Goal: Transaction & Acquisition: Purchase product/service

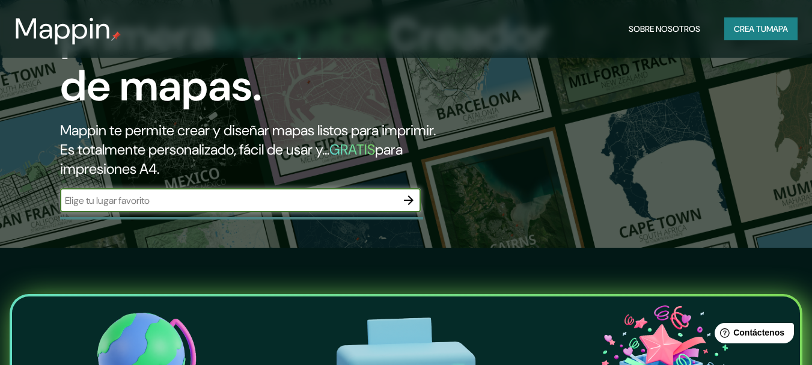
scroll to position [120, 0]
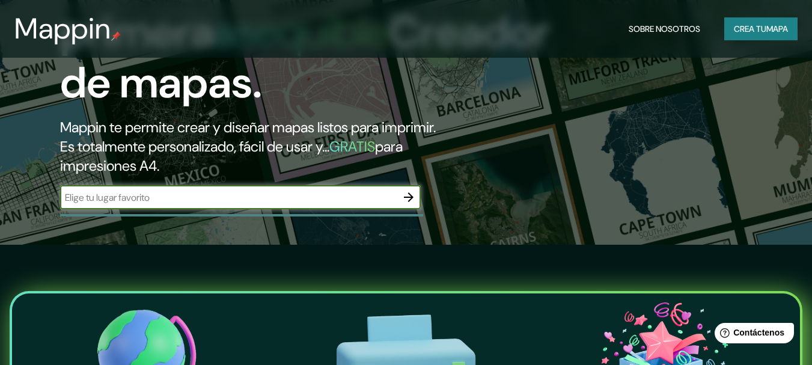
click at [408, 197] on icon "button" at bounding box center [409, 197] width 10 height 10
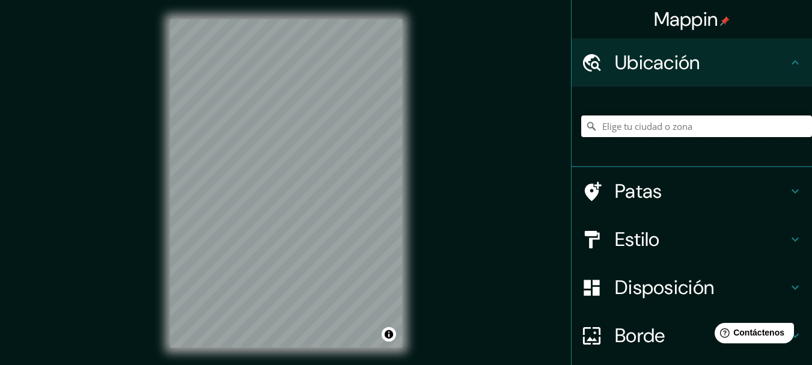
click at [682, 126] on input "Elige tu ciudad o zona" at bounding box center [696, 126] width 231 height 22
click at [737, 124] on input "Elige tu ciudad o zona" at bounding box center [696, 126] width 231 height 22
click at [645, 129] on input "Elige tu ciudad o zona" at bounding box center [696, 126] width 231 height 22
type input "[GEOGRAPHIC_DATA][PERSON_NAME], [GEOGRAPHIC_DATA][PERSON_NAME], [GEOGRAPHIC_DAT…"
click at [660, 233] on h4 "Estilo" at bounding box center [701, 239] width 173 height 24
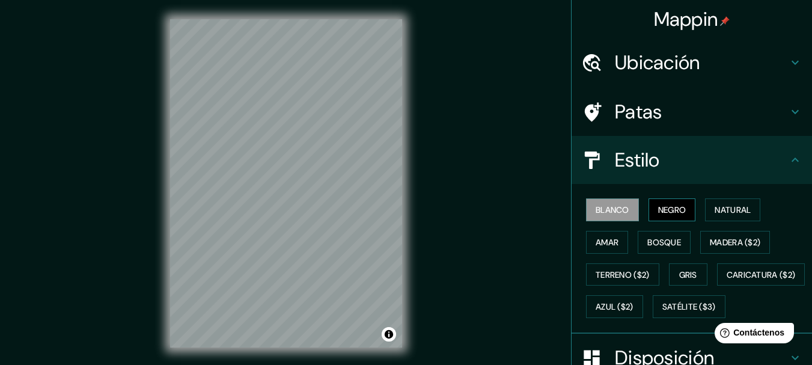
click at [663, 210] on font "Negro" at bounding box center [672, 209] width 28 height 11
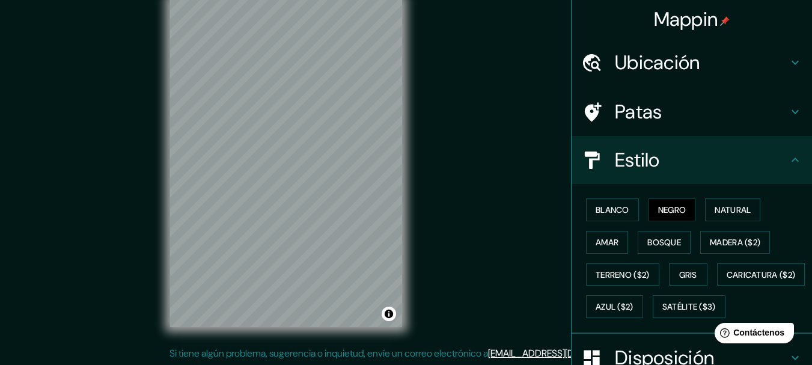
scroll to position [21, 0]
click at [609, 203] on font "Blanco" at bounding box center [613, 210] width 34 height 16
click at [681, 207] on button "Negro" at bounding box center [672, 209] width 47 height 23
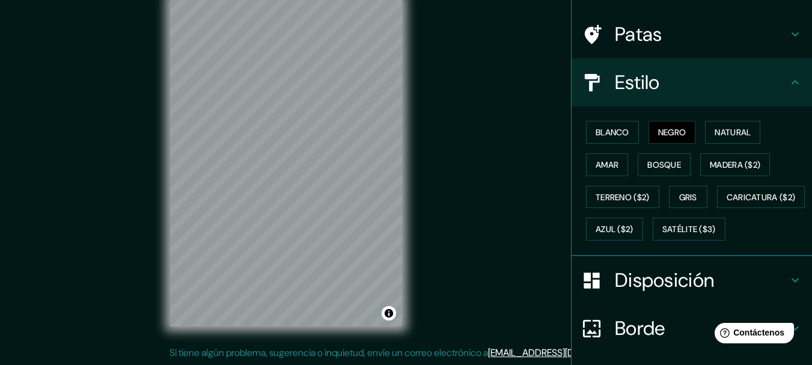
scroll to position [120, 0]
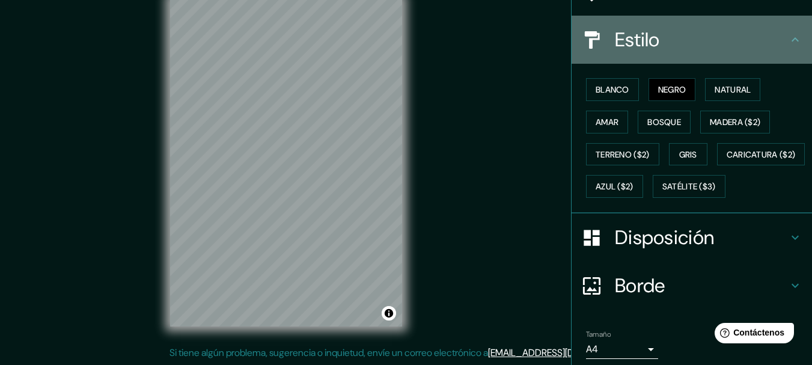
click at [788, 38] on icon at bounding box center [795, 39] width 14 height 14
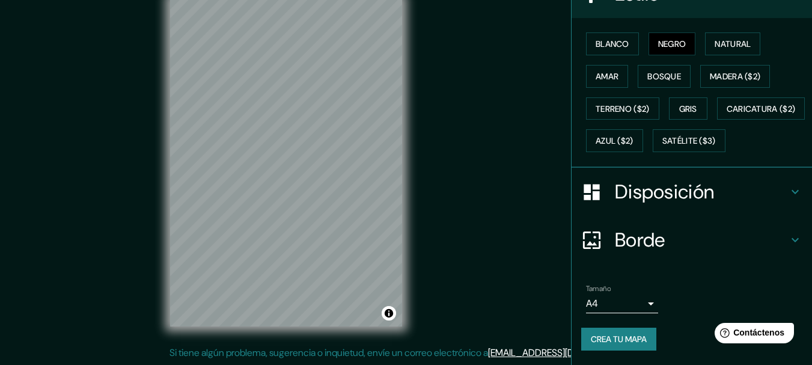
scroll to position [198, 0]
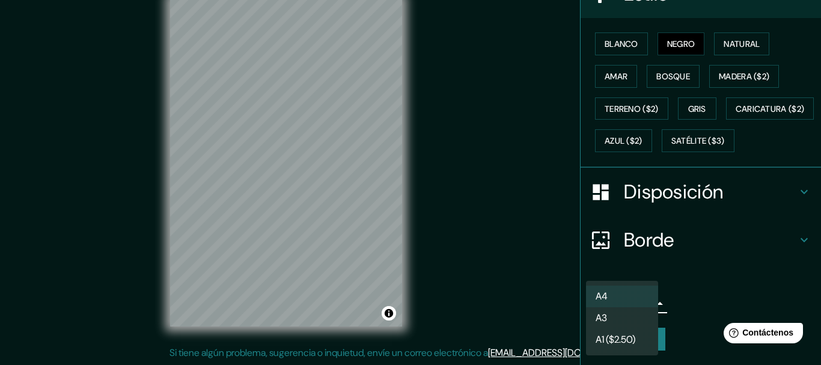
click at [640, 302] on body "Mappin Ubicación [GEOGRAPHIC_DATA][PERSON_NAME], [GEOGRAPHIC_DATA][PERSON_NAME]…" at bounding box center [410, 161] width 821 height 365
click at [612, 319] on li "A3" at bounding box center [622, 319] width 72 height 22
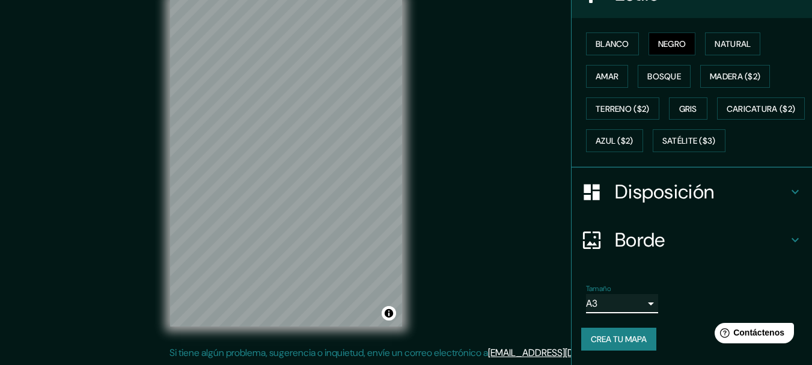
scroll to position [78, 0]
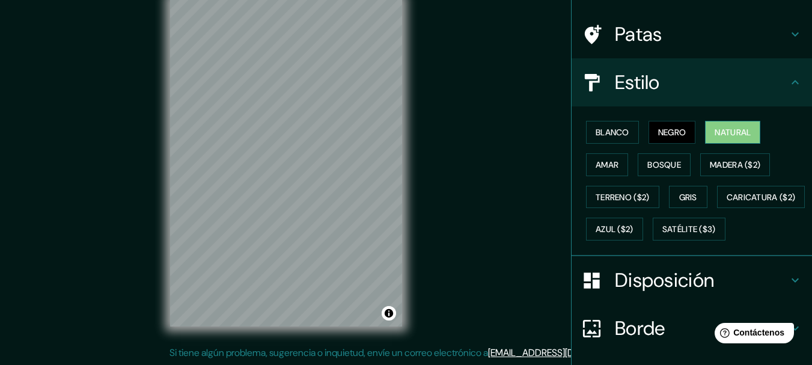
click at [715, 136] on font "Natural" at bounding box center [733, 132] width 36 height 11
click at [658, 136] on font "Negro" at bounding box center [672, 132] width 28 height 11
click at [663, 134] on font "Negro" at bounding box center [672, 132] width 28 height 11
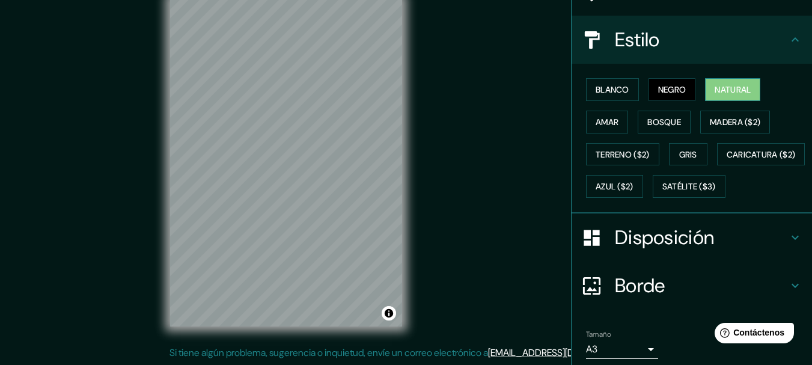
scroll to position [60, 0]
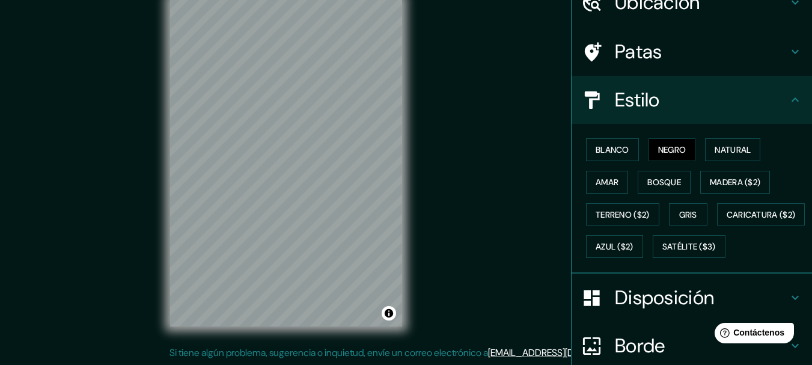
click at [788, 100] on icon at bounding box center [795, 100] width 14 height 14
click at [792, 99] on icon at bounding box center [795, 99] width 7 height 4
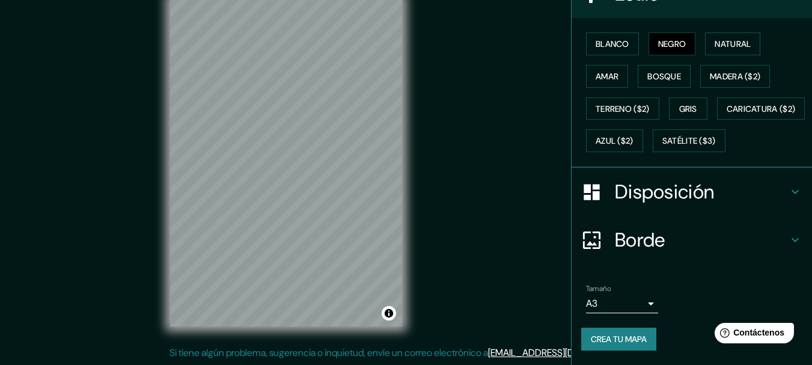
scroll to position [180, 0]
click at [788, 199] on icon at bounding box center [795, 192] width 14 height 14
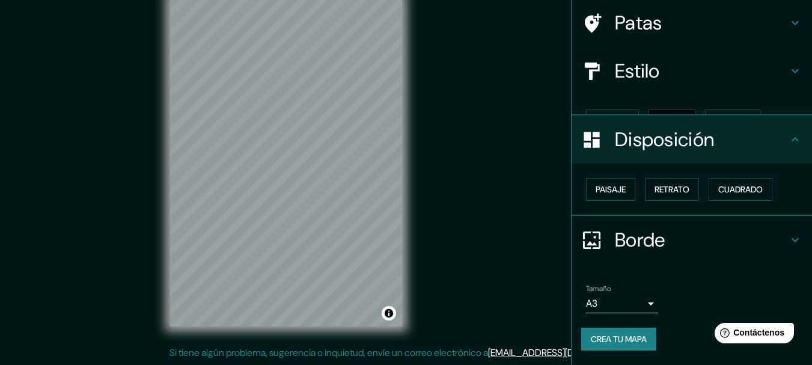
scroll to position [69, 0]
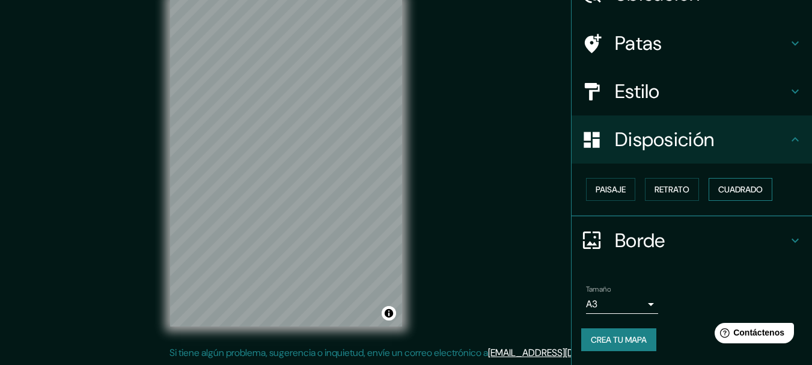
click at [735, 186] on font "Cuadrado" at bounding box center [740, 189] width 44 height 11
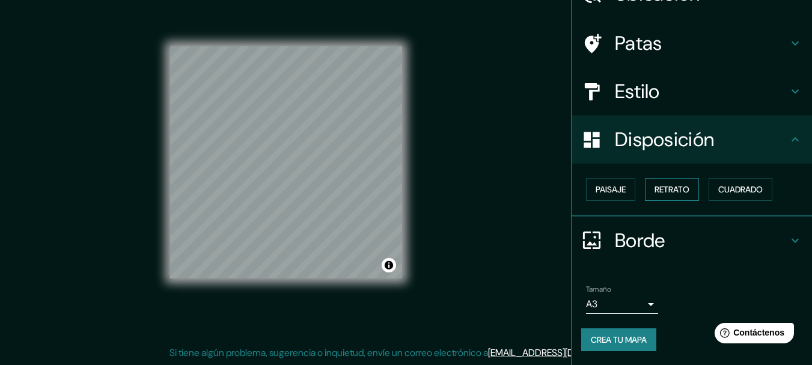
click at [667, 194] on font "Retrato" at bounding box center [672, 189] width 35 height 11
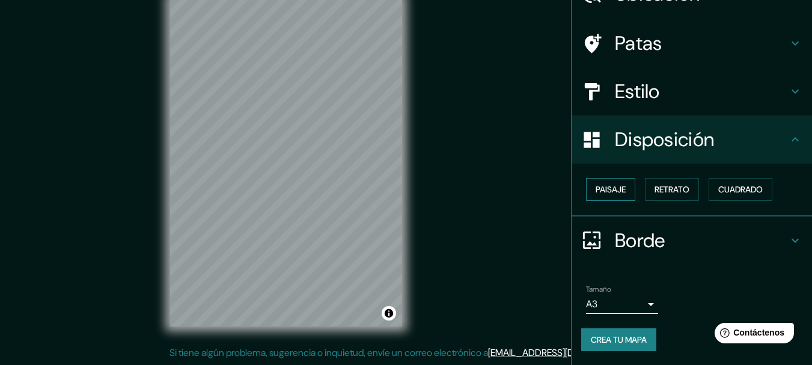
click at [614, 191] on font "Paisaje" at bounding box center [611, 189] width 30 height 11
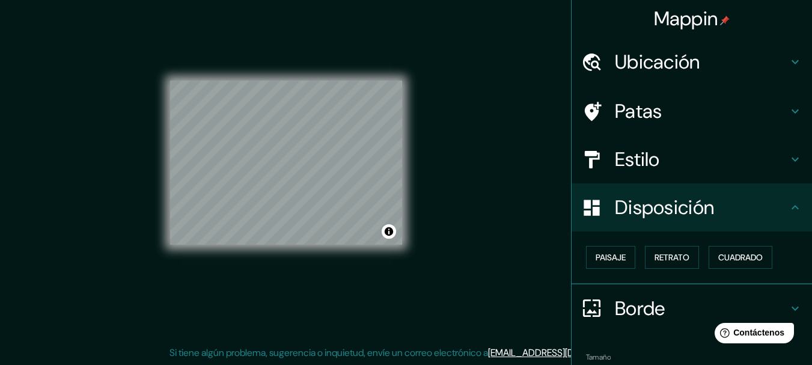
scroll to position [0, 0]
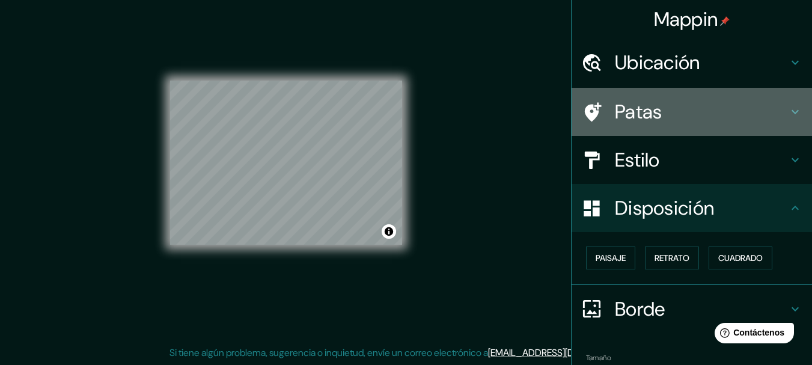
click at [788, 112] on icon at bounding box center [795, 112] width 14 height 14
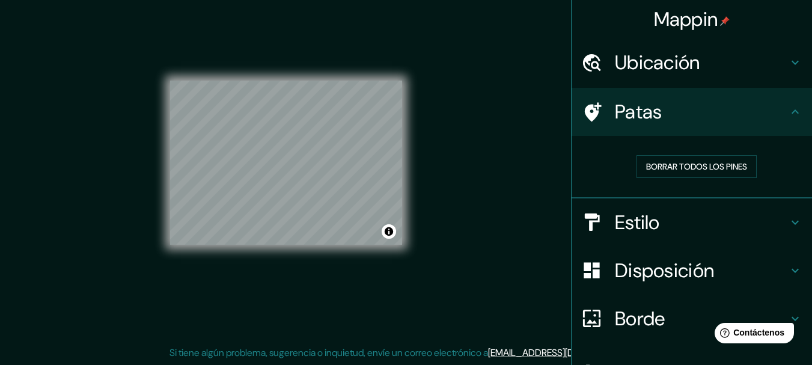
click at [788, 112] on icon at bounding box center [795, 112] width 14 height 14
click at [792, 64] on icon at bounding box center [795, 63] width 7 height 4
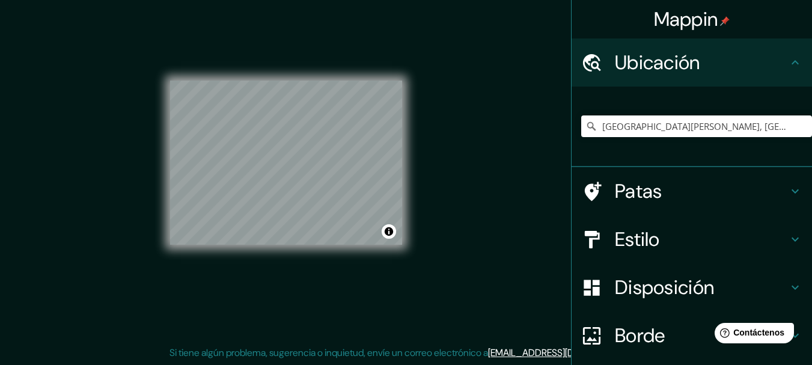
click at [788, 64] on icon at bounding box center [795, 62] width 14 height 14
click at [788, 186] on icon at bounding box center [795, 191] width 14 height 14
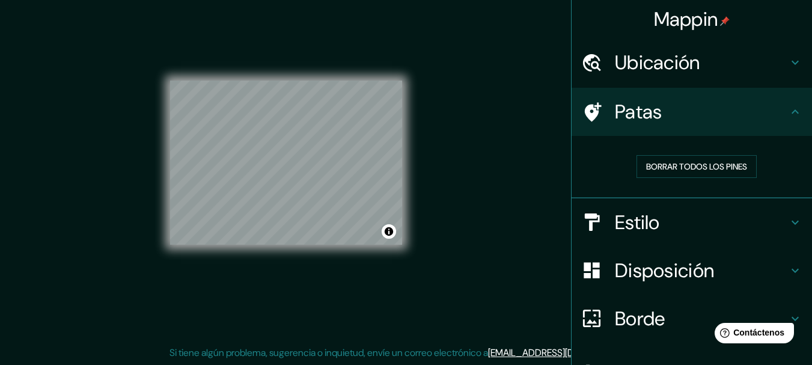
click at [788, 219] on icon at bounding box center [795, 222] width 14 height 14
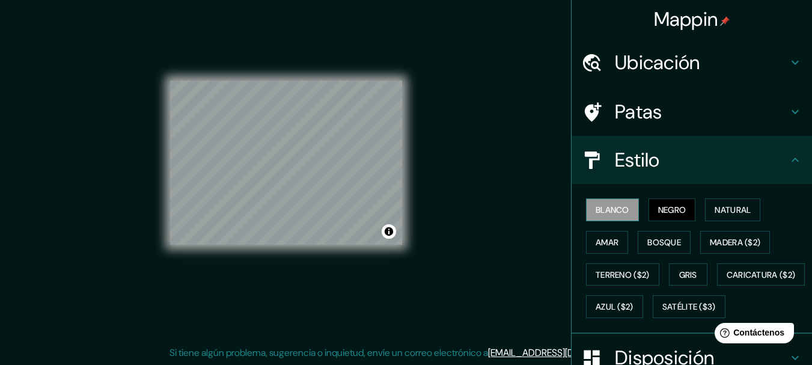
click at [599, 208] on font "Blanco" at bounding box center [613, 209] width 34 height 11
click at [376, 192] on div at bounding box center [372, 196] width 10 height 10
click at [375, 183] on div at bounding box center [377, 180] width 10 height 10
click at [370, 180] on div at bounding box center [371, 176] width 10 height 10
click at [679, 275] on font "Gris" at bounding box center [688, 274] width 18 height 11
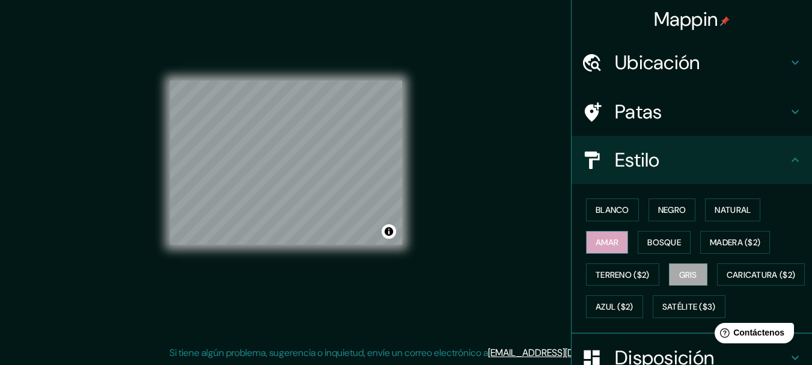
click at [610, 245] on font "Amar" at bounding box center [607, 242] width 23 height 11
click at [634, 310] on font "Azul ($2)" at bounding box center [615, 307] width 38 height 11
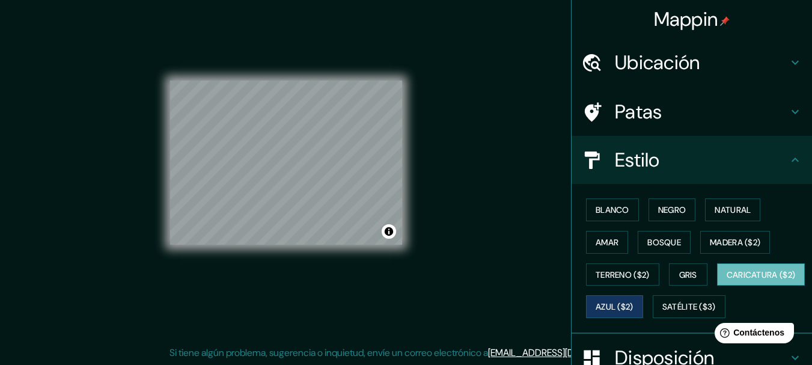
click at [727, 280] on font "Caricatura ($2)" at bounding box center [761, 274] width 69 height 11
click at [658, 247] on font "Bosque" at bounding box center [665, 242] width 34 height 11
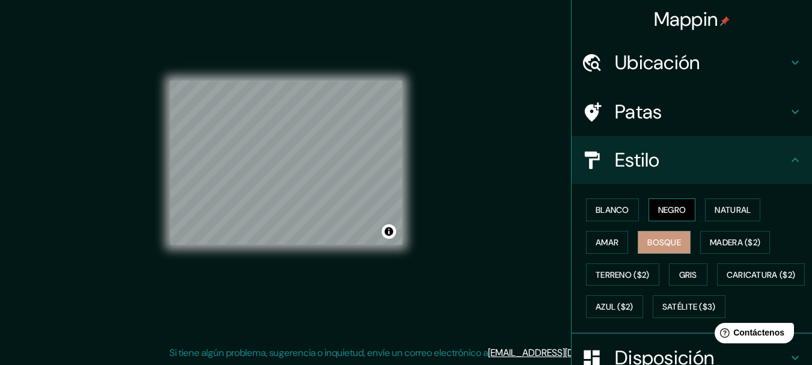
click at [661, 210] on font "Negro" at bounding box center [672, 209] width 28 height 11
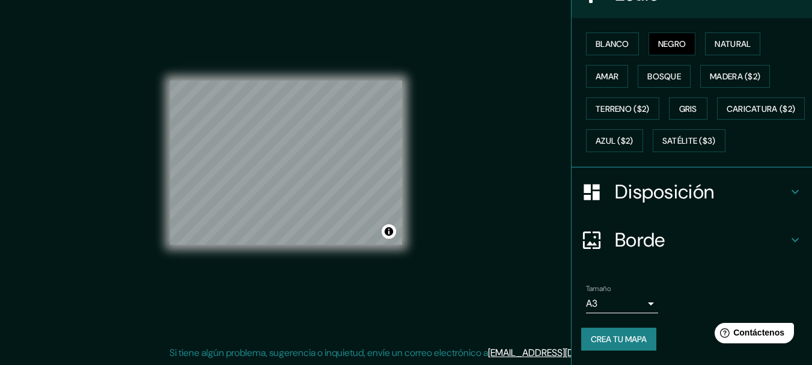
scroll to position [198, 0]
click at [628, 338] on font "Crea tu mapa" at bounding box center [619, 339] width 56 height 11
click at [637, 340] on font "Crea tu mapa" at bounding box center [619, 339] width 56 height 11
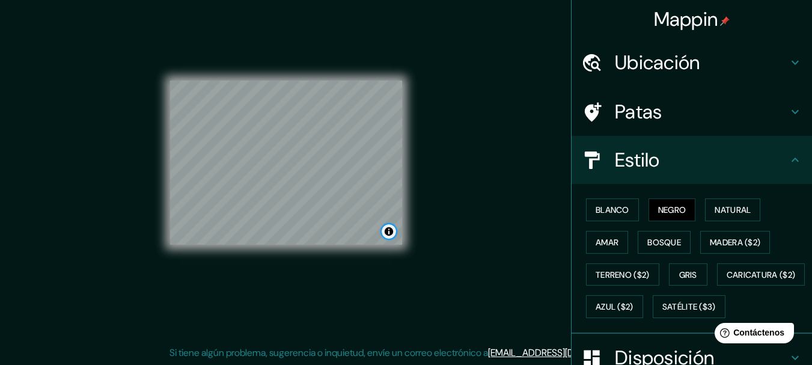
click at [388, 236] on button "Activar o desactivar atribución" at bounding box center [389, 231] width 14 height 14
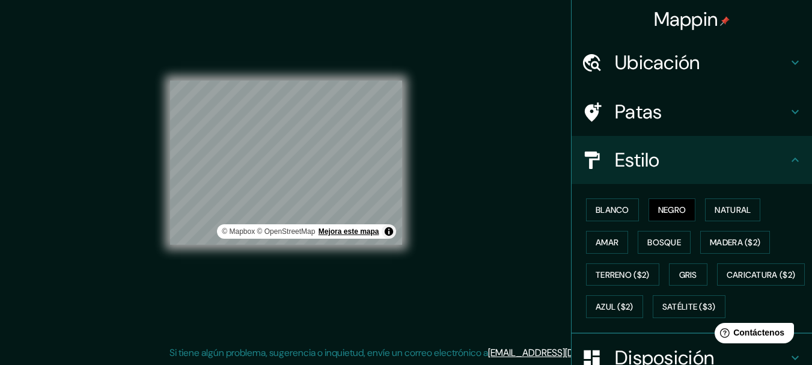
click at [366, 233] on font "Mejora este mapa" at bounding box center [349, 231] width 61 height 8
click at [331, 185] on div at bounding box center [331, 187] width 10 height 10
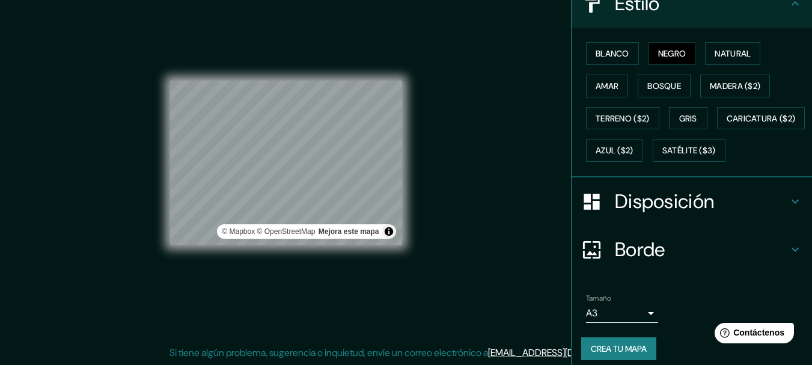
scroll to position [198, 0]
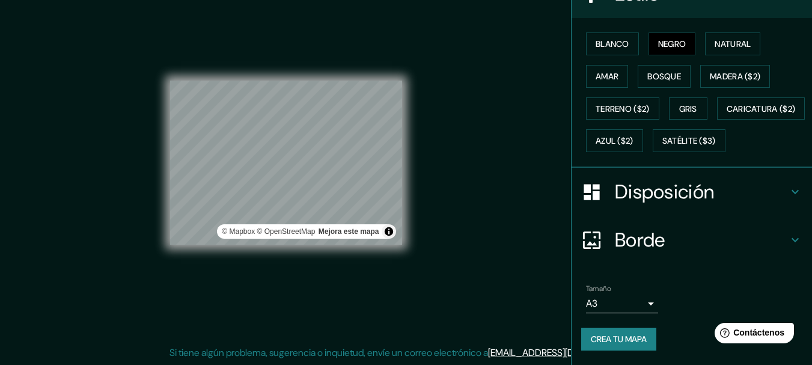
click at [642, 307] on body "Mappin Ubicación [GEOGRAPHIC_DATA][PERSON_NAME], [GEOGRAPHIC_DATA][PERSON_NAME]…" at bounding box center [406, 161] width 812 height 365
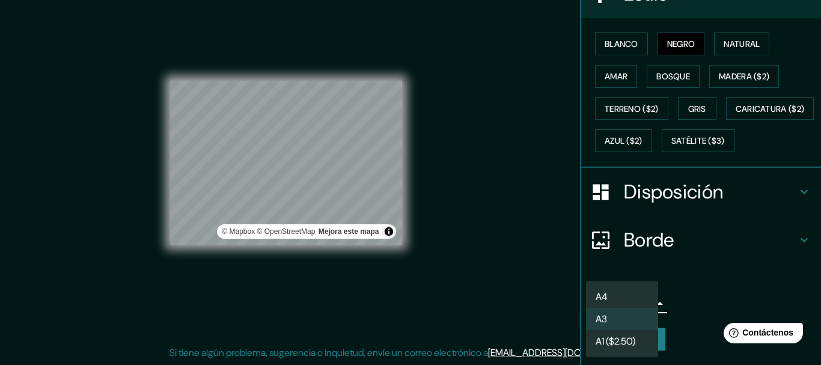
click at [615, 298] on li "A4" at bounding box center [622, 297] width 72 height 22
type input "single"
